Goal: Transaction & Acquisition: Book appointment/travel/reservation

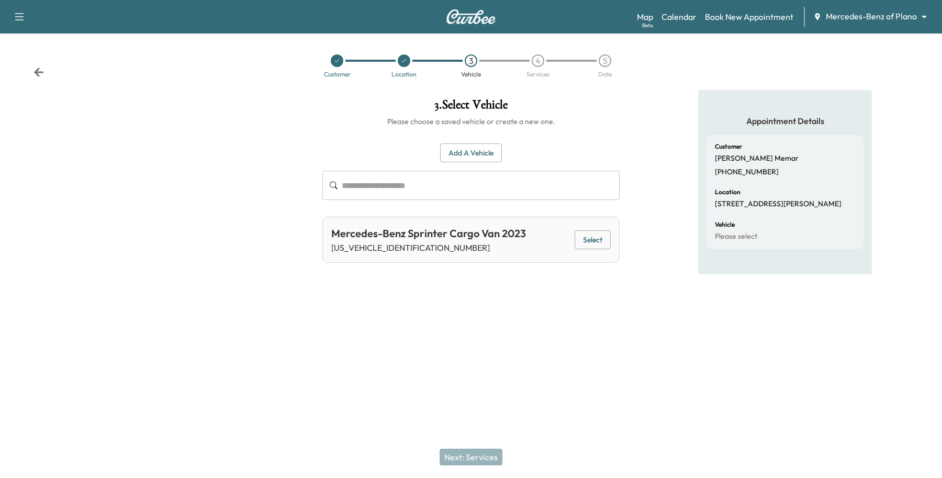
click at [885, 5] on div "Support Log Out Map Beta Calendar Book New Appointment Mercedes-Benz of Plano *…" at bounding box center [471, 16] width 942 height 33
click at [884, 14] on body "Support Log Out Map Beta Calendar Book New Appointment Mercedes-Benz of Plano *…" at bounding box center [471, 239] width 942 height 478
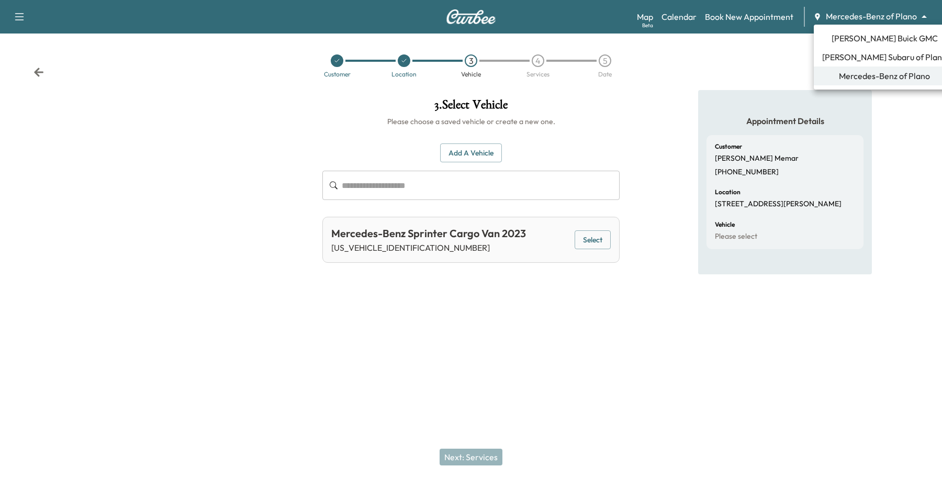
click at [872, 44] on li "[PERSON_NAME] Buick GMC" at bounding box center [884, 38] width 141 height 19
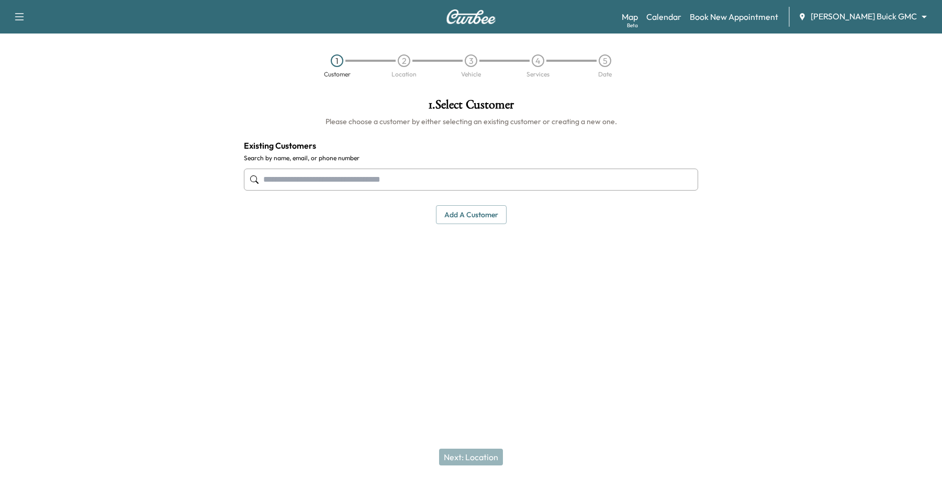
click at [549, 175] on input "text" at bounding box center [471, 179] width 454 height 22
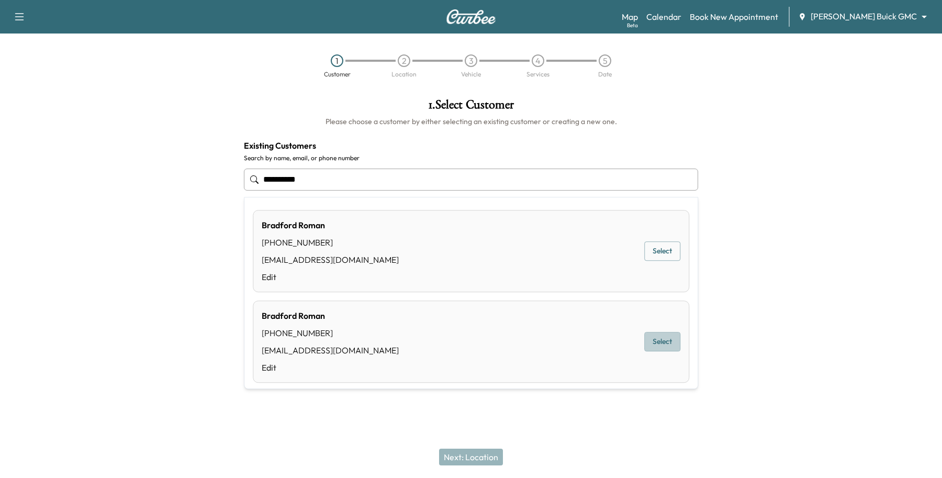
click at [644, 350] on button "Select" at bounding box center [662, 341] width 36 height 19
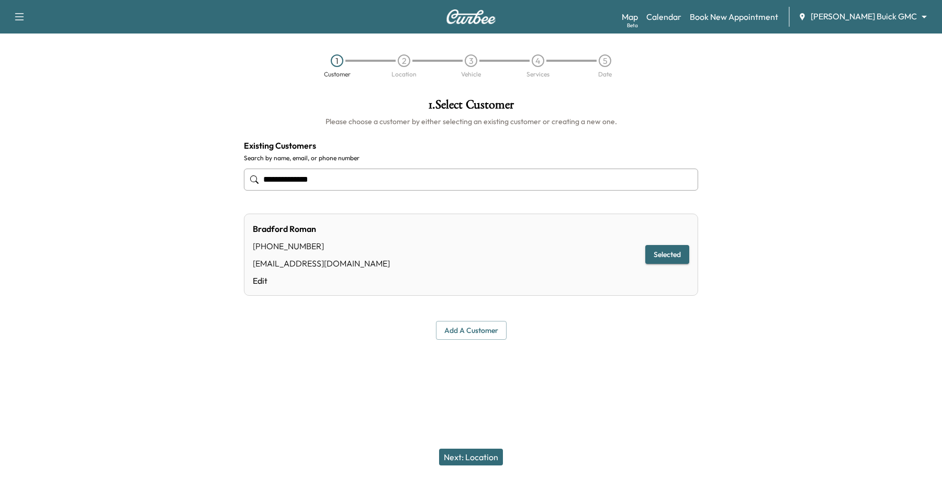
type input "**********"
click at [483, 454] on button "Next: Location" at bounding box center [471, 456] width 64 height 17
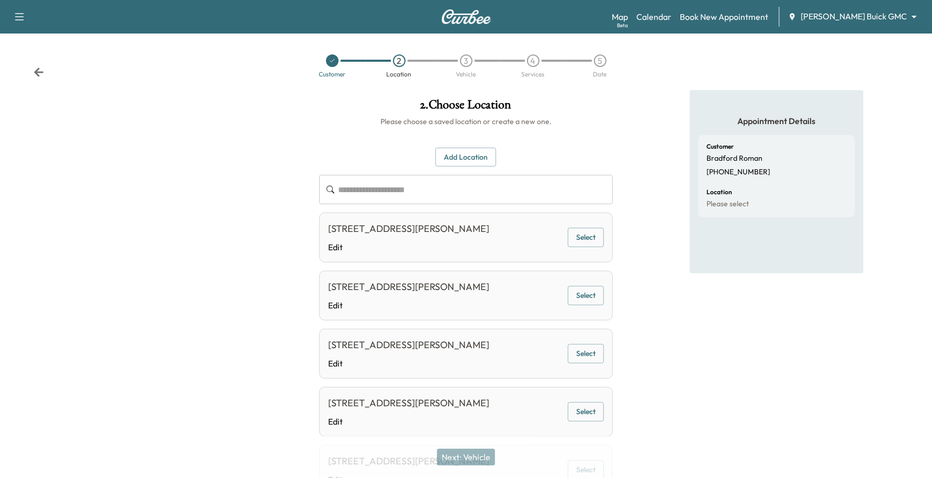
click at [425, 233] on div "[STREET_ADDRESS][PERSON_NAME]" at bounding box center [408, 228] width 161 height 15
click at [489, 242] on link "Edit" at bounding box center [408, 247] width 161 height 13
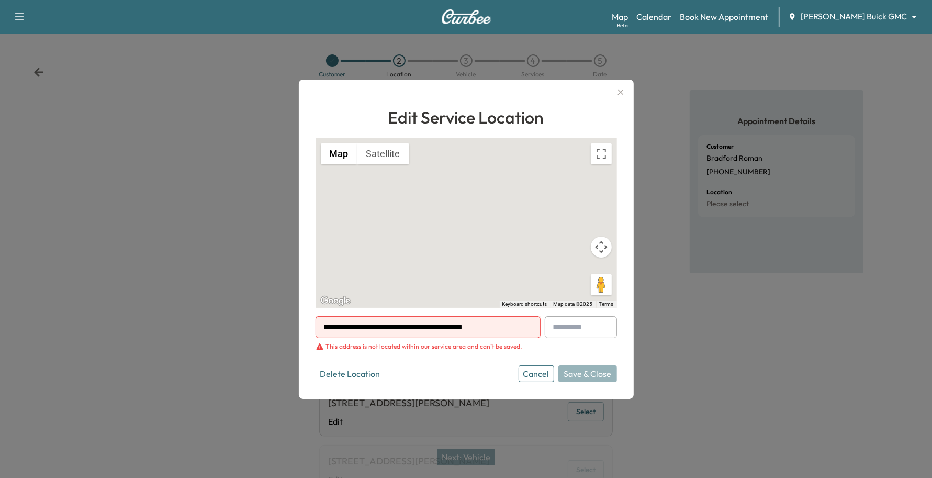
click at [553, 373] on button "Cancel" at bounding box center [537, 373] width 36 height 17
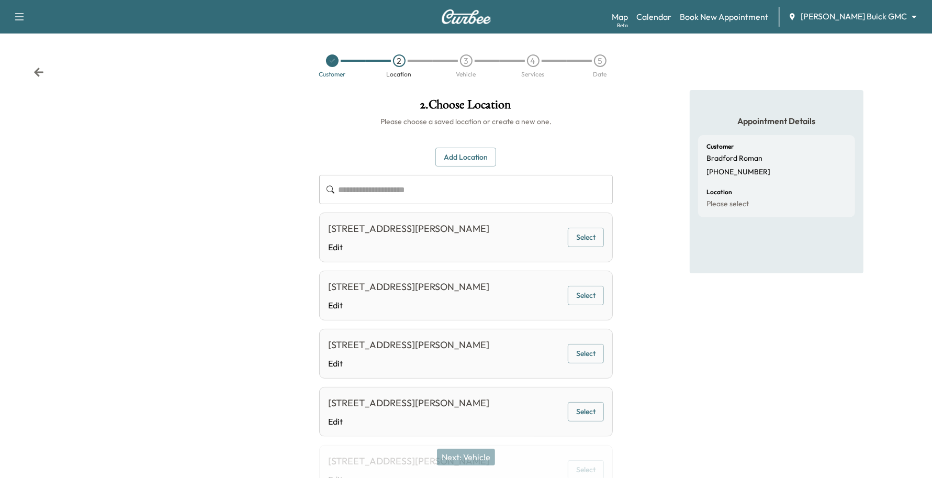
click at [597, 417] on button "Select" at bounding box center [586, 411] width 36 height 19
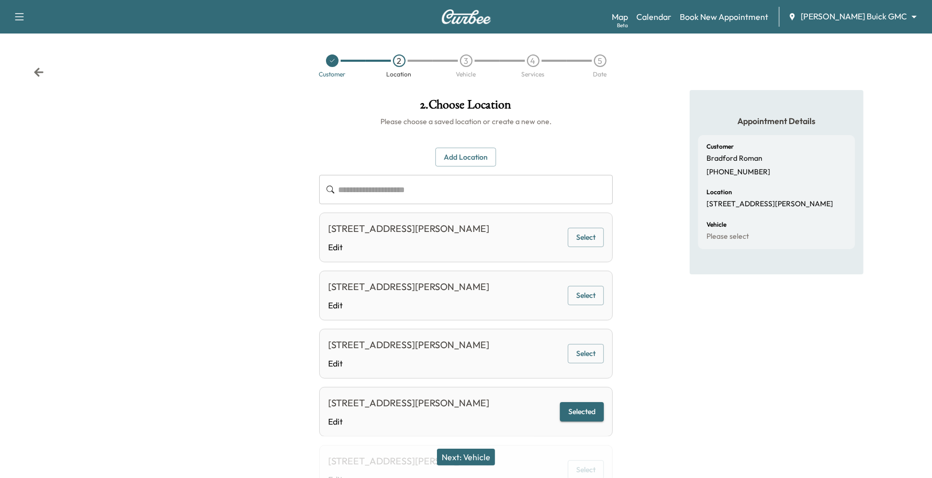
click at [488, 454] on button "Next: Vehicle" at bounding box center [466, 456] width 58 height 17
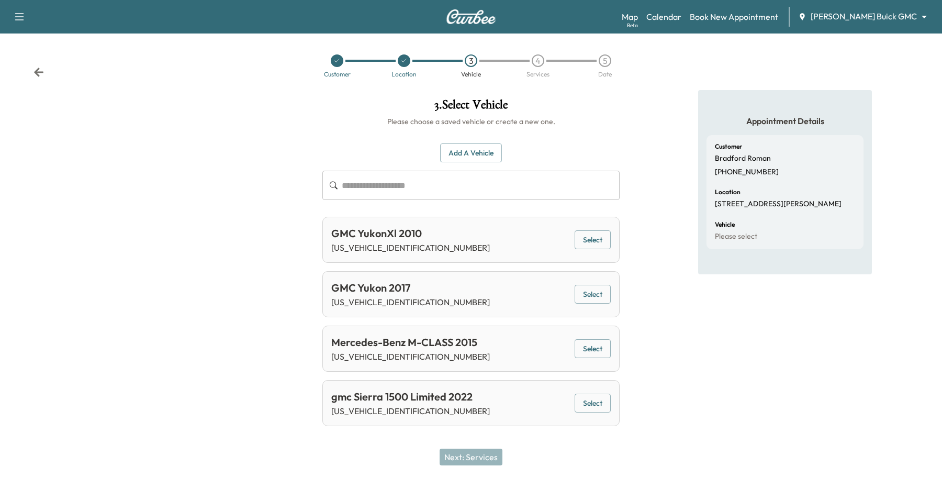
click at [601, 408] on button "Select" at bounding box center [593, 402] width 36 height 19
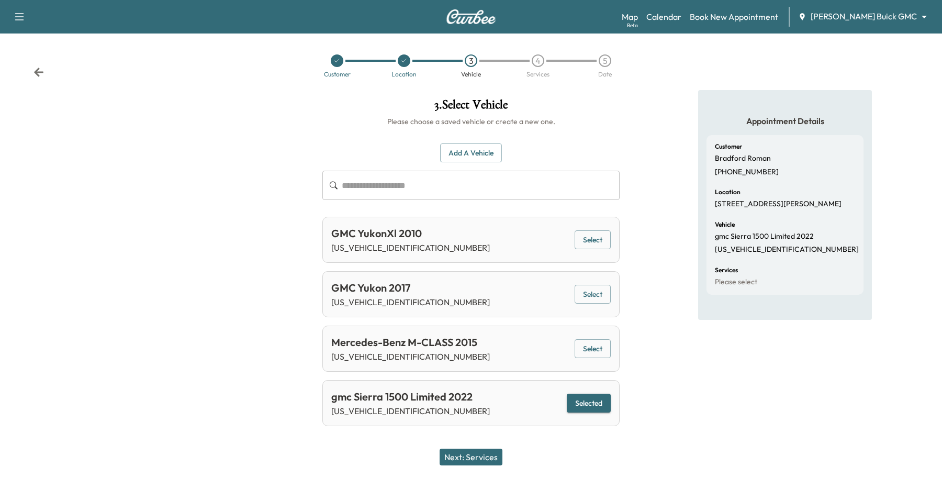
click at [453, 459] on button "Next: Services" at bounding box center [471, 456] width 63 height 17
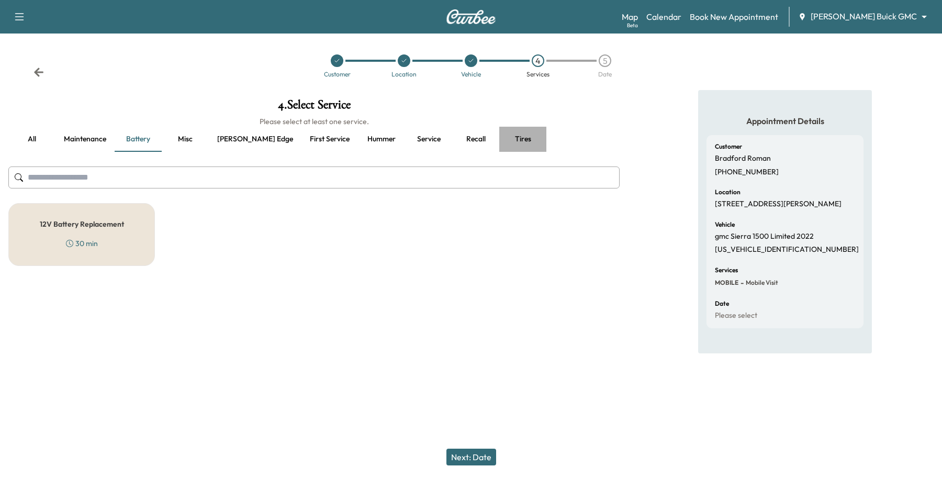
click at [499, 140] on button "Tires" at bounding box center [522, 139] width 47 height 25
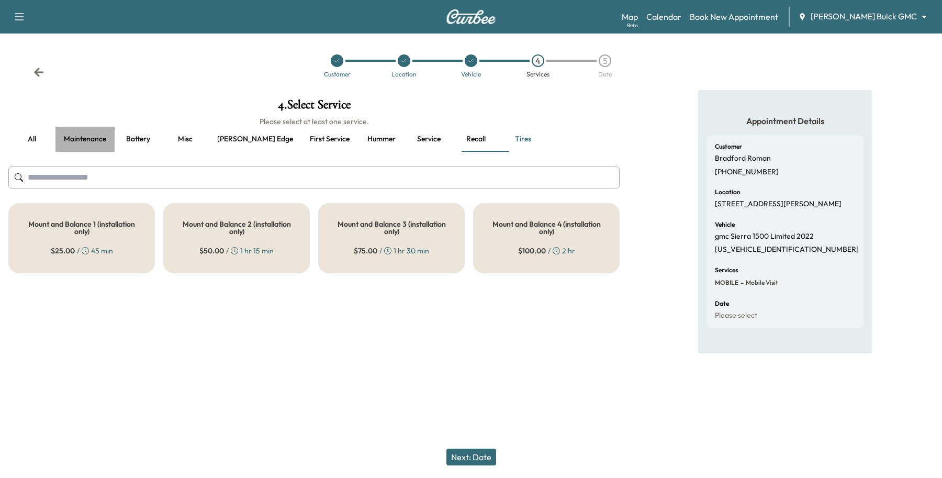
click at [88, 132] on button "Maintenance" at bounding box center [84, 139] width 59 height 25
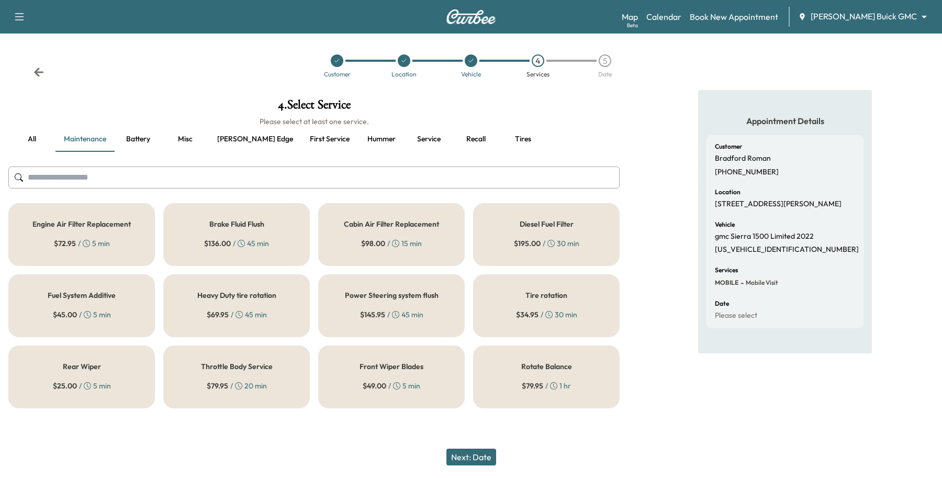
click at [576, 312] on div "$ 34.95 / 30 min" at bounding box center [546, 314] width 61 height 10
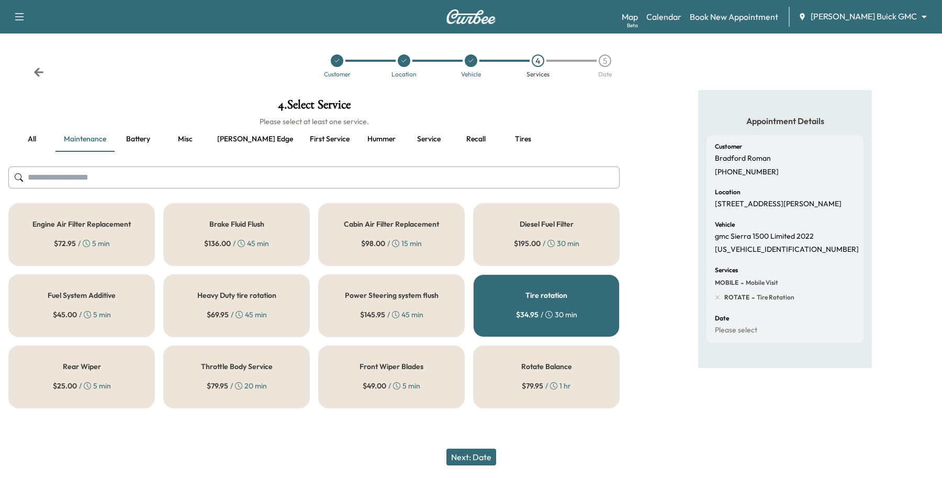
click at [47, 141] on button "all" at bounding box center [31, 139] width 47 height 25
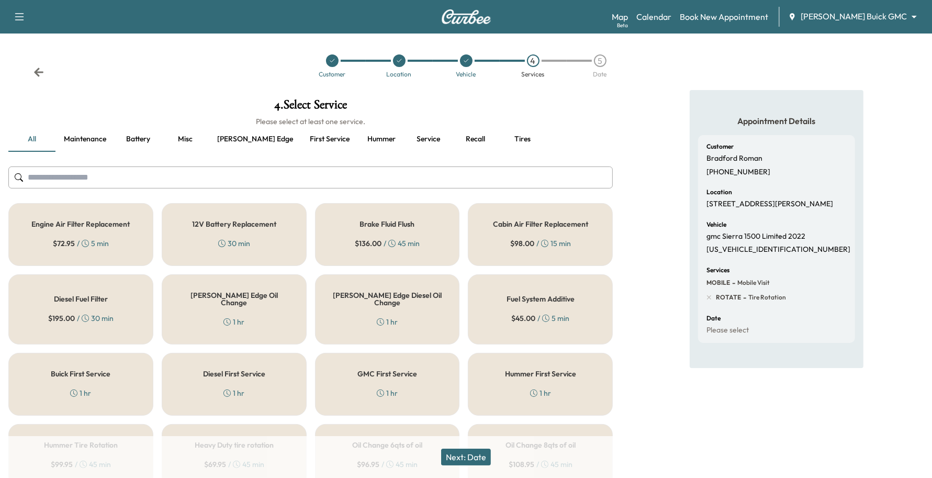
click at [271, 319] on div "[PERSON_NAME] Edge Oil Change 1 hr" at bounding box center [234, 309] width 145 height 70
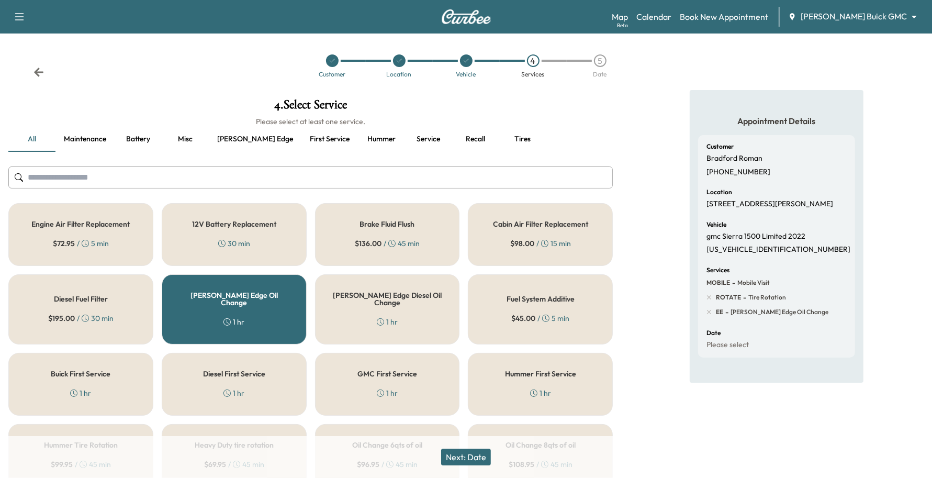
click at [459, 456] on button "Next: Date" at bounding box center [466, 456] width 50 height 17
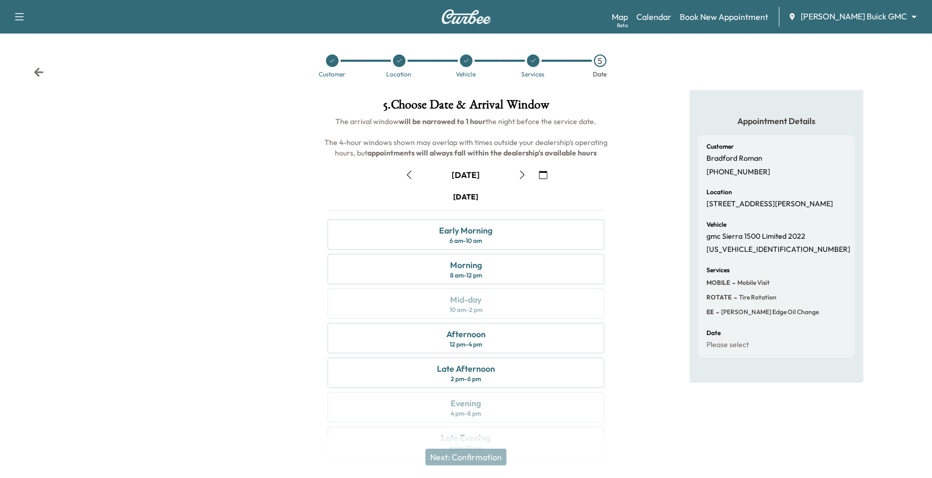
click at [534, 172] on button "button" at bounding box center [543, 174] width 18 height 17
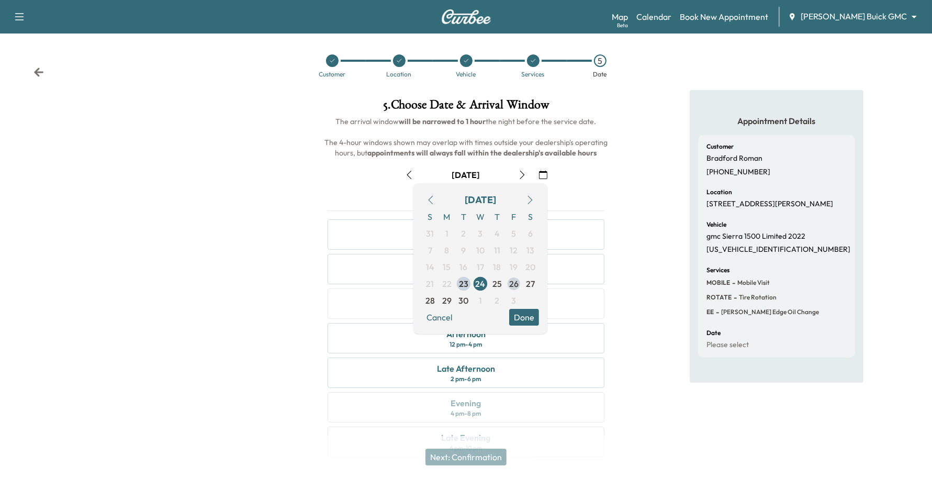
click at [517, 281] on span "26" at bounding box center [513, 283] width 9 height 13
click at [523, 311] on button "Done" at bounding box center [524, 317] width 30 height 17
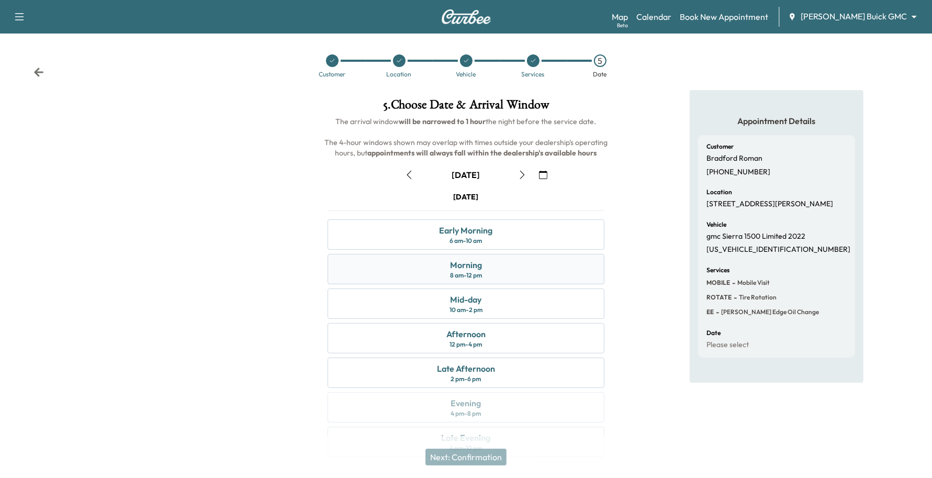
click at [508, 276] on div "Morning 8 am - 12 pm" at bounding box center [466, 269] width 277 height 30
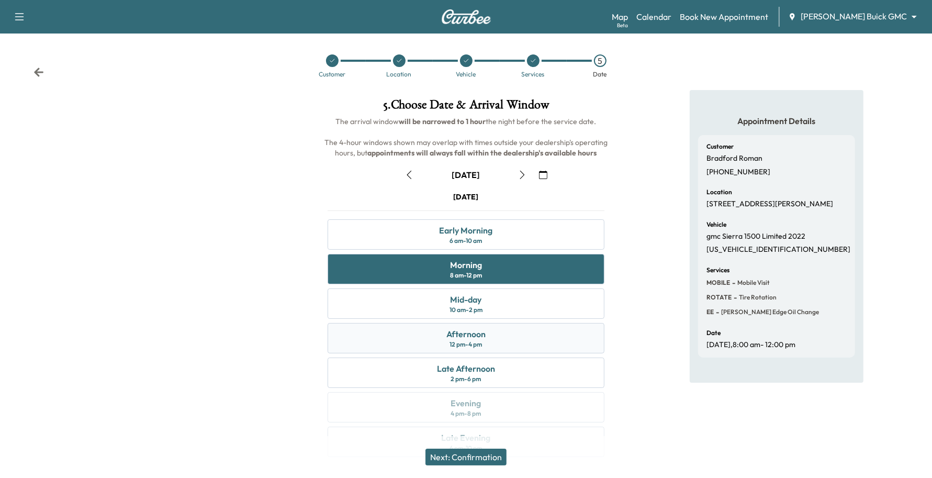
click at [492, 329] on div "Afternoon 12 pm - 4 pm" at bounding box center [466, 338] width 277 height 30
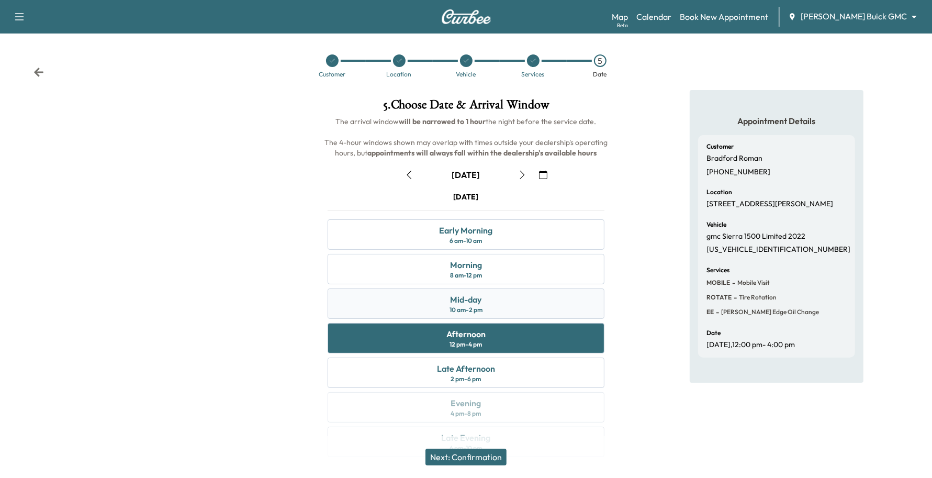
click at [496, 312] on div "Mid-day 10 am - 2 pm" at bounding box center [466, 303] width 277 height 30
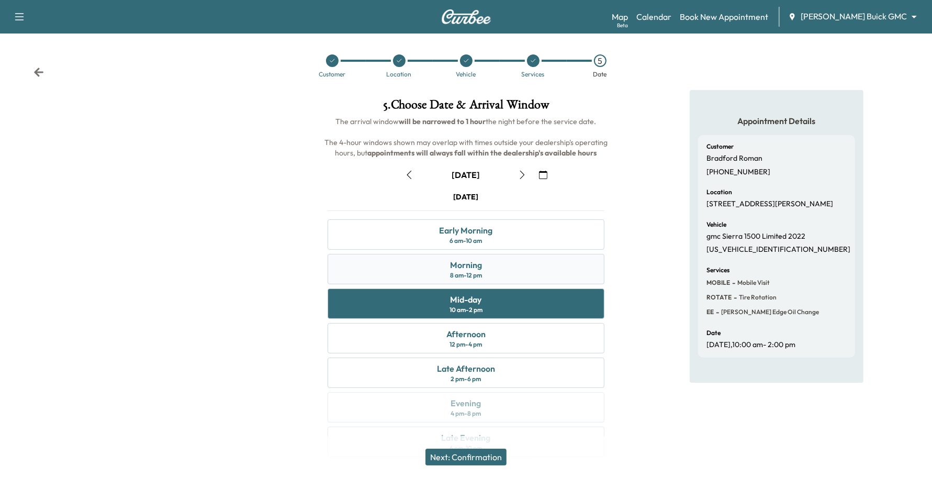
click at [508, 277] on div "Morning 8 am - 12 pm" at bounding box center [466, 269] width 277 height 30
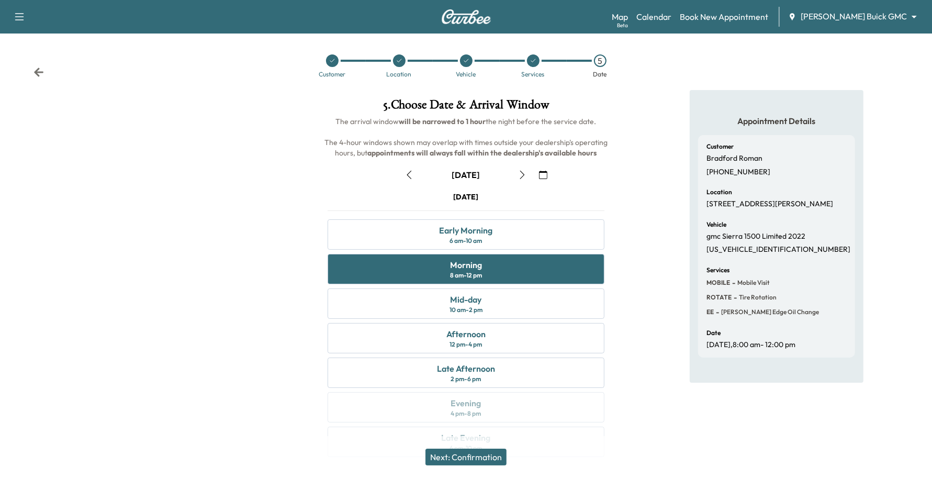
click at [454, 451] on button "Next: Confirmation" at bounding box center [465, 456] width 81 height 17
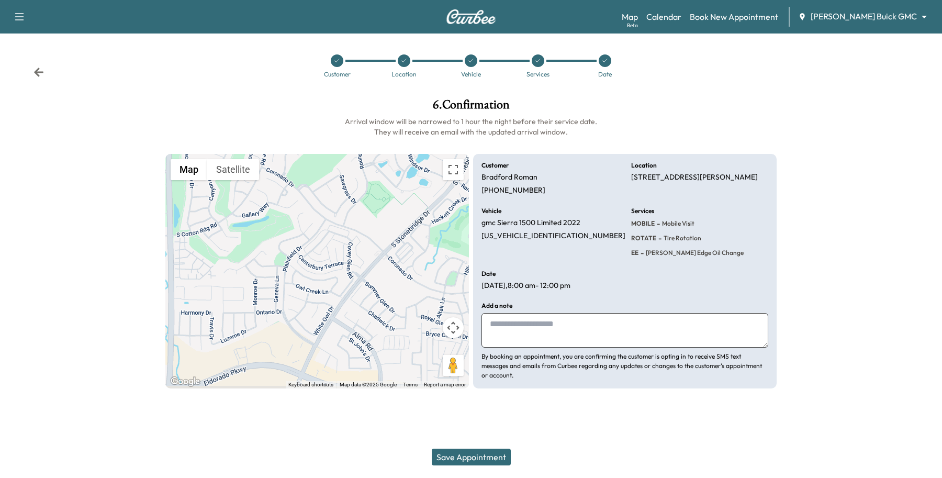
click at [454, 453] on button "Save Appointment" at bounding box center [471, 456] width 79 height 17
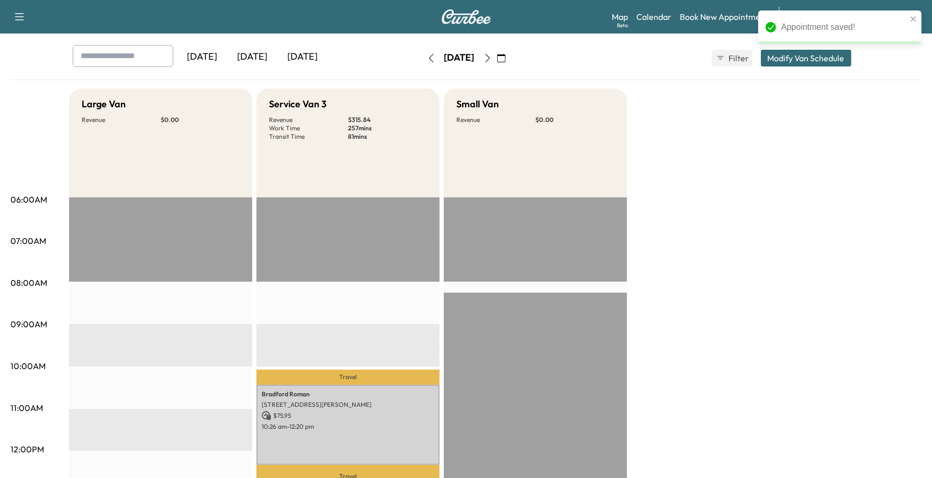
scroll to position [131, 0]
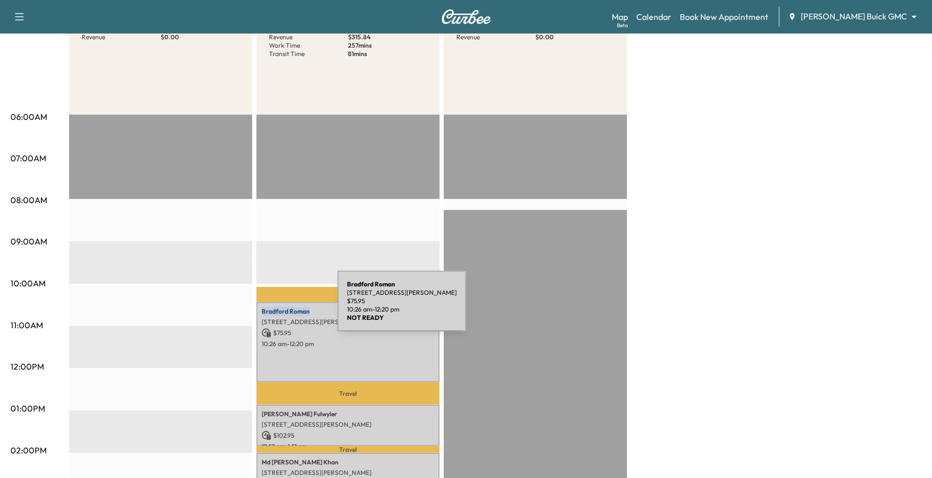
drag, startPoint x: 316, startPoint y: 305, endPoint x: 259, endPoint y: 307, distance: 56.6
click at [259, 307] on div "[PERSON_NAME] [STREET_ADDRESS][PERSON_NAME] $ 75.95 10:26 am - 12:20 pm" at bounding box center [347, 342] width 183 height 80
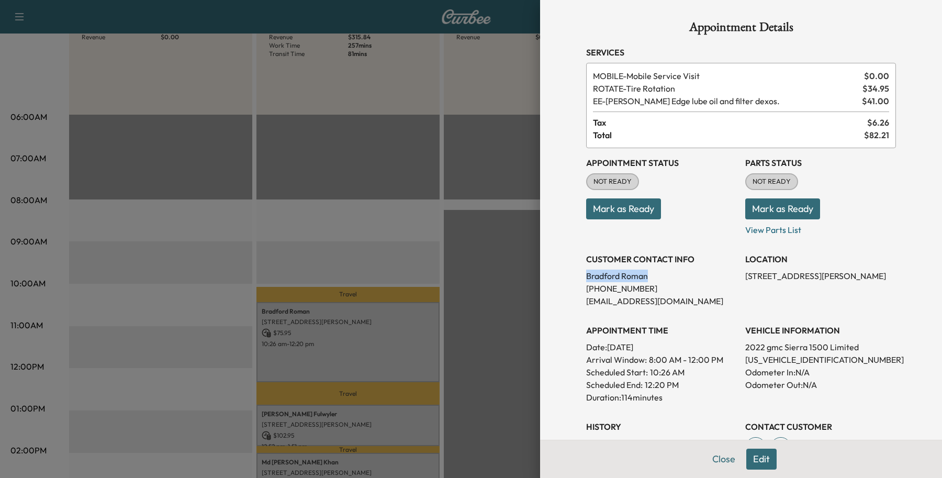
drag, startPoint x: 271, startPoint y: 307, endPoint x: 570, endPoint y: 277, distance: 301.3
click at [573, 277] on div "Appointment Details Services MOBILE - Mobile Service Visit $ 0.00 ROTATE - Tire…" at bounding box center [740, 307] width 335 height 615
copy p "[PERSON_NAME]"
click at [710, 458] on button "Close" at bounding box center [723, 458] width 37 height 21
